Goal: Find specific page/section: Find specific page/section

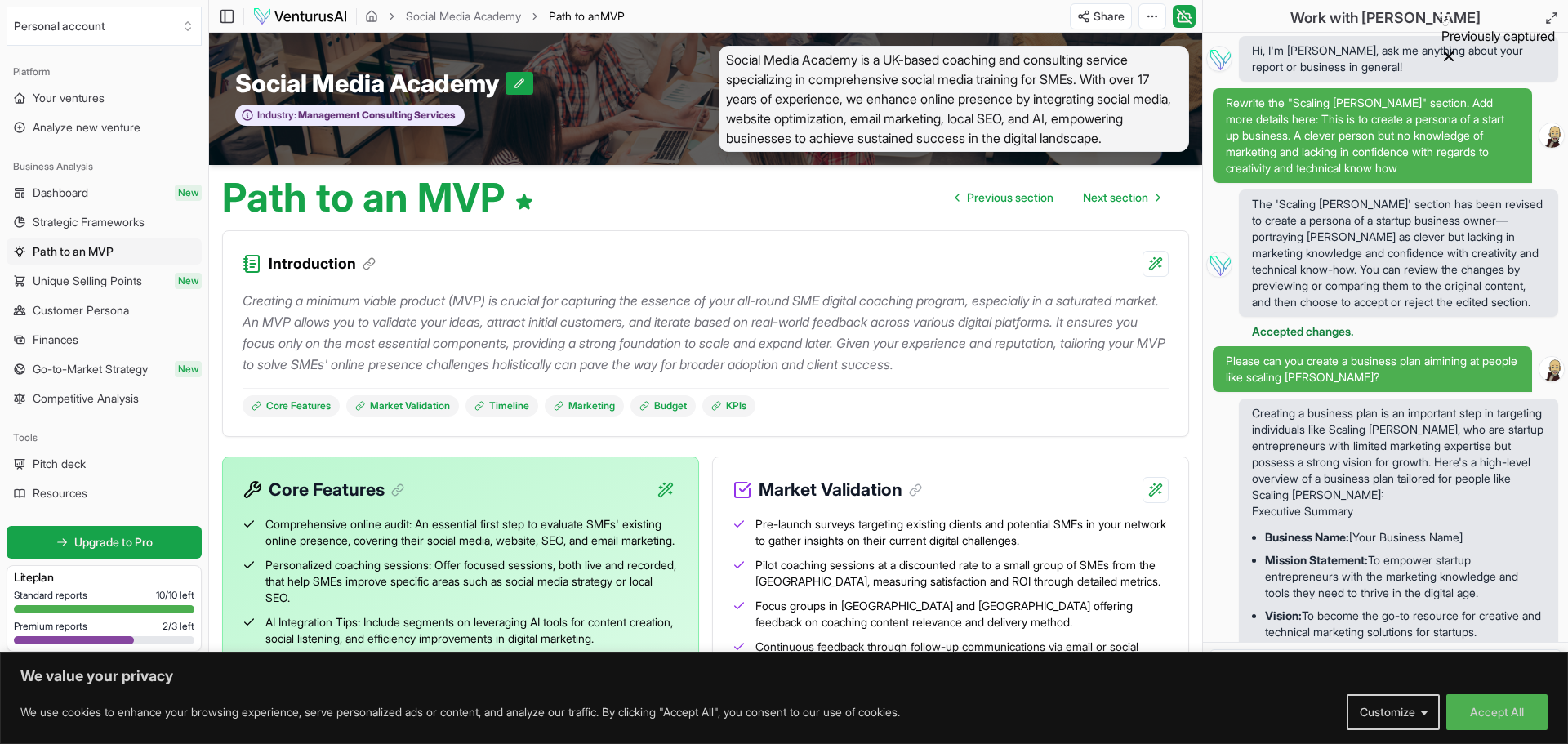
scroll to position [1283, 0]
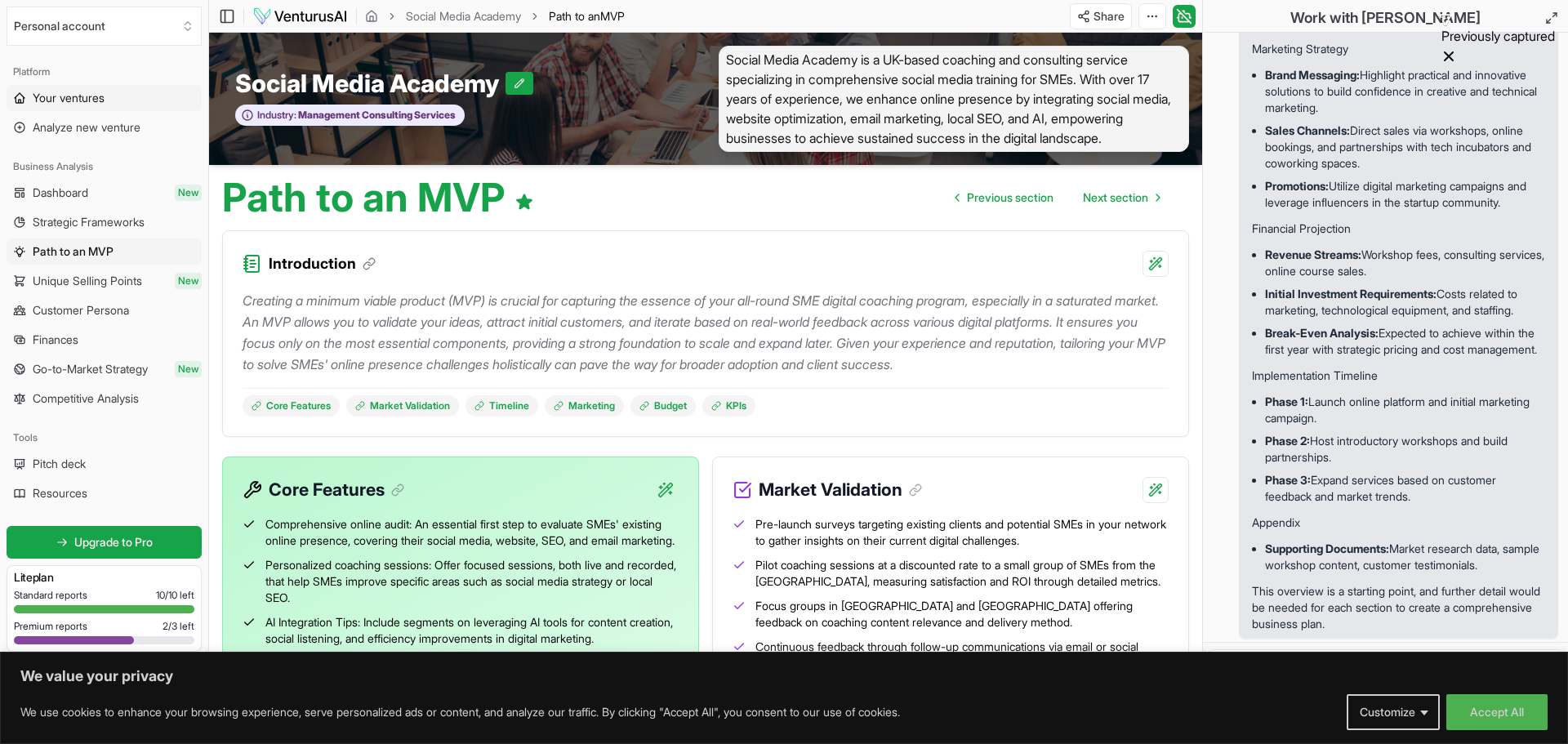
click at [61, 100] on span "Your ventures" at bounding box center [69, 98] width 72 height 16
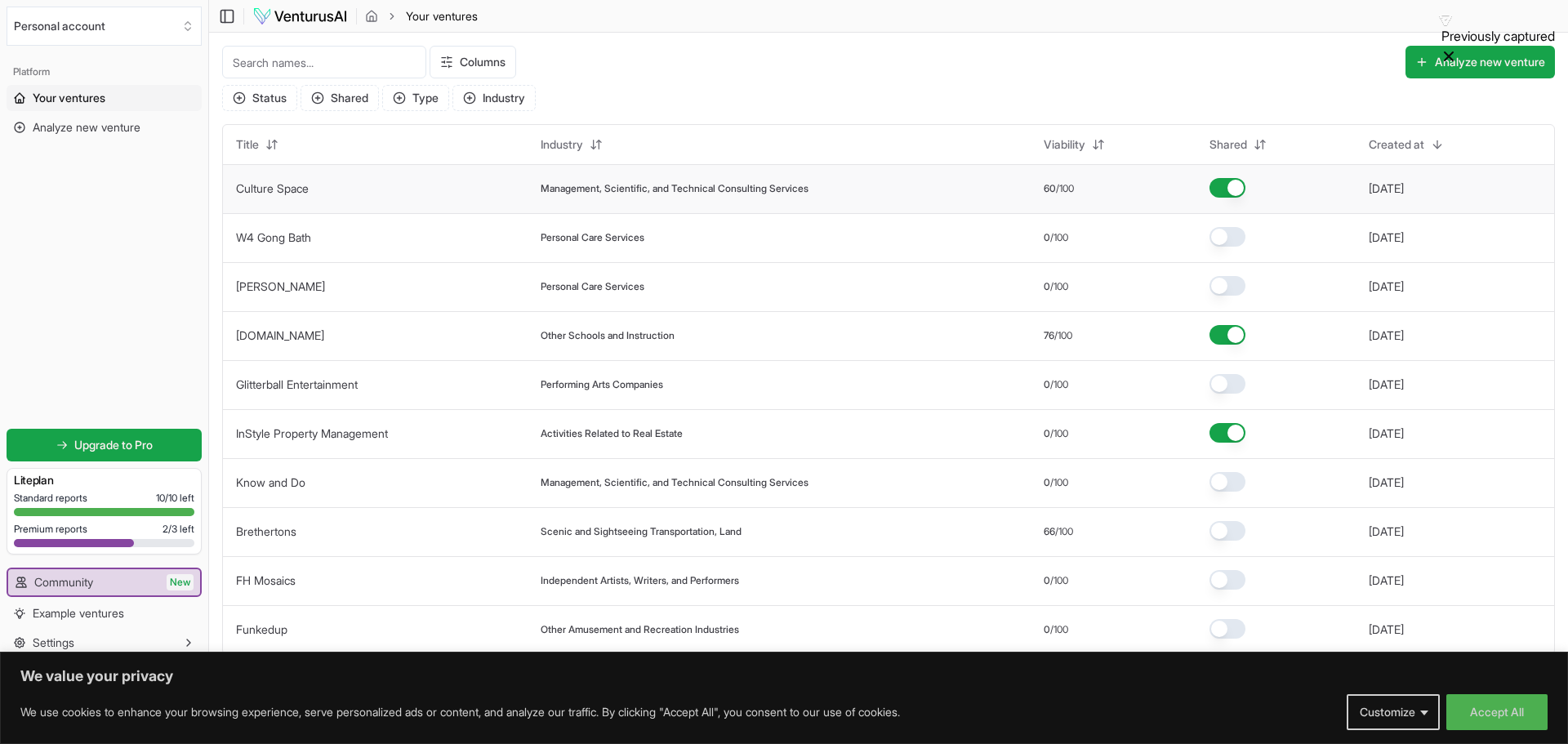
click at [410, 193] on td "Culture Space" at bounding box center [375, 189] width 304 height 49
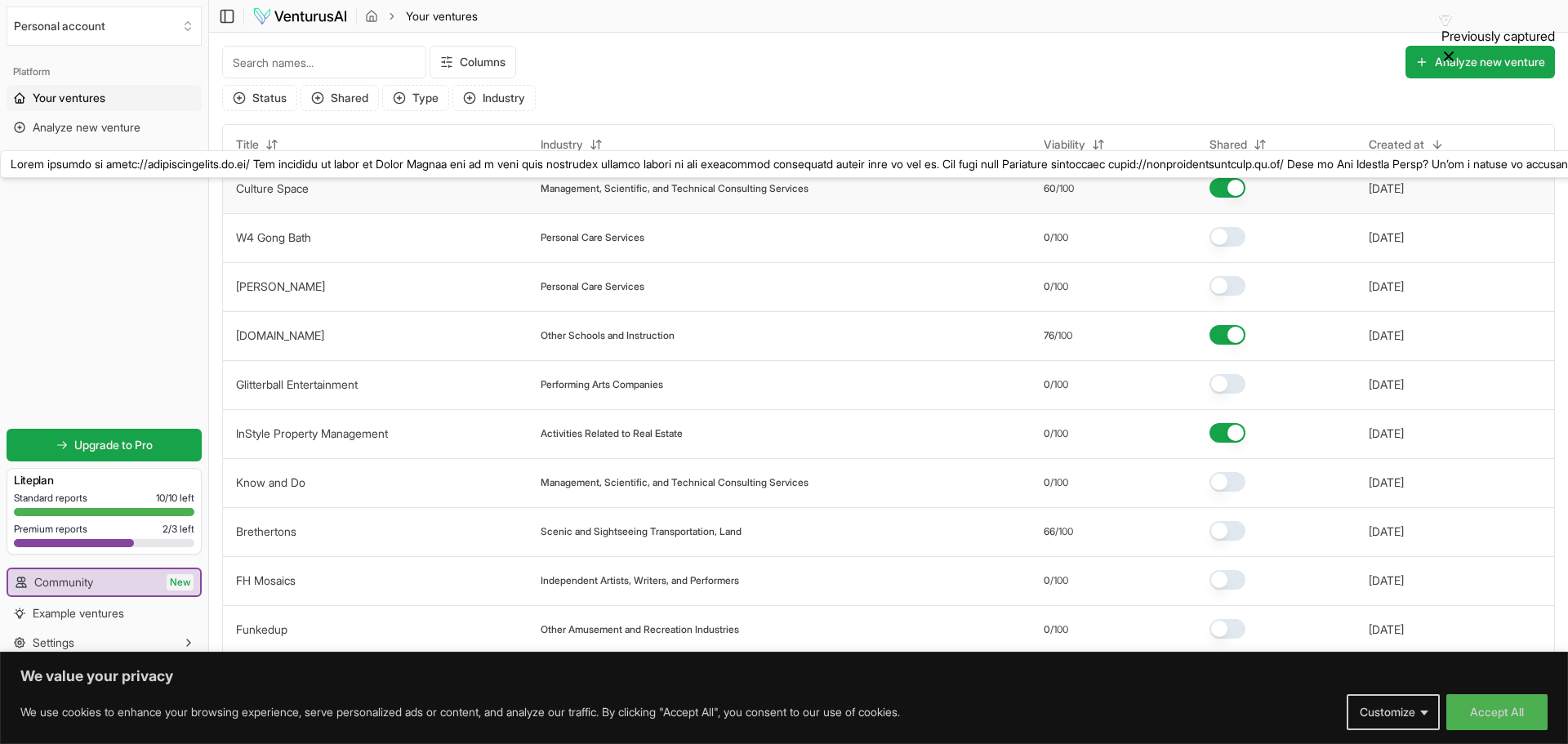
click at [264, 187] on link "Culture Space" at bounding box center [272, 188] width 73 height 14
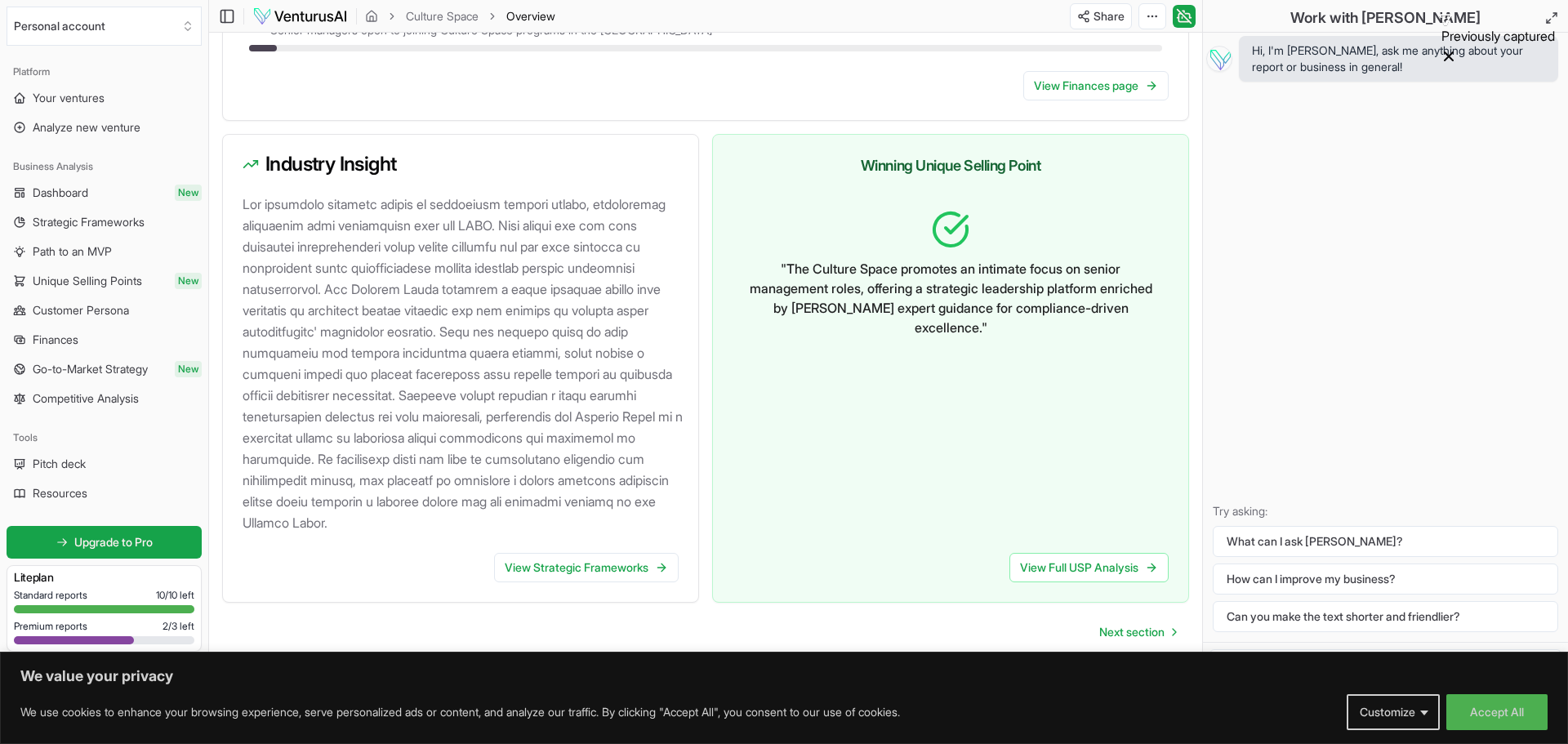
scroll to position [1636, 0]
click at [625, 568] on link "View Strategic Frameworks" at bounding box center [587, 568] width 185 height 30
